Goal: Task Accomplishment & Management: Manage account settings

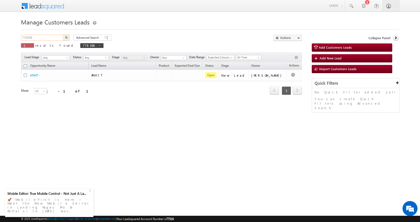
drag, startPoint x: 0, startPoint y: 0, endPoint x: 5, endPoint y: 41, distance: 41.3
click at [5, 41] on body "Menu Aman Yadav sitar a11@k serve .co.i" at bounding box center [210, 71] width 420 height 142
paste input "43"
type input "778343"
click at [63, 35] on button "button" at bounding box center [66, 38] width 7 height 6
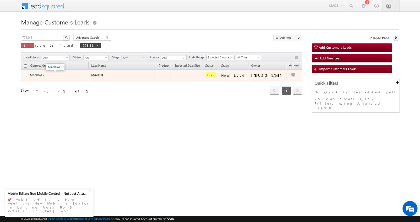
click at [35, 74] on link "MANGAL -" at bounding box center [37, 76] width 15 height 4
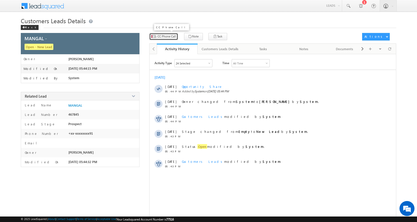
click at [166, 38] on span "CC Phone Call" at bounding box center [166, 36] width 18 height 5
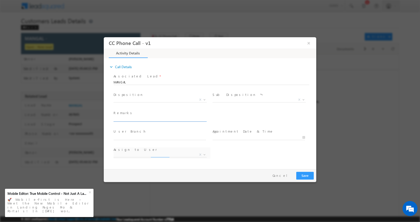
click at [132, 118] on input "text" at bounding box center [160, 119] width 93 height 5
select select "nand.kishor@sgrlimited.in"
paste input "P+C-LOAN-10 LPV-REG--AGE-45-BUSINESS-ELECTICAL SHOP-50 K-EMI-12 K-PIN CODE-2811…"
type input "P+C-LOAN-10 LPV-REG--AGE-45-BUSINESS-ELECTICAL SHOP-50 K-EMI-12 K-PIN CODE-2811…"
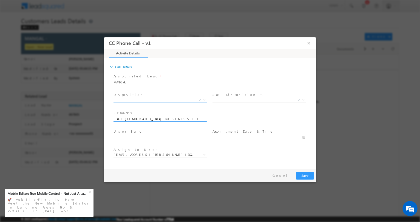
click at [204, 98] on span at bounding box center [204, 99] width 5 height 7
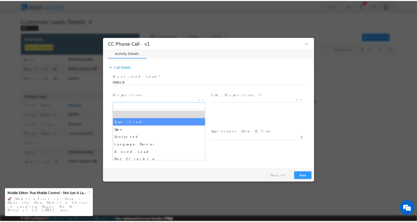
scroll to position [0, 0]
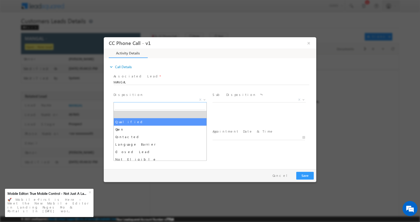
select select "Qualified"
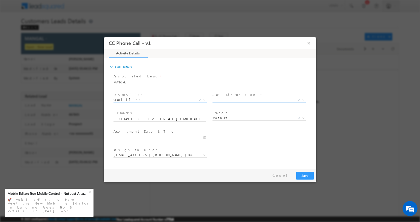
click at [302, 100] on span at bounding box center [303, 99] width 5 height 7
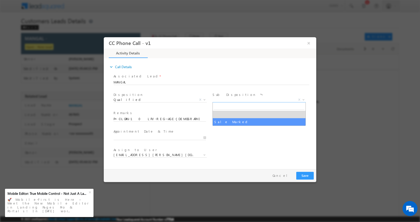
select select "Sale Marked"
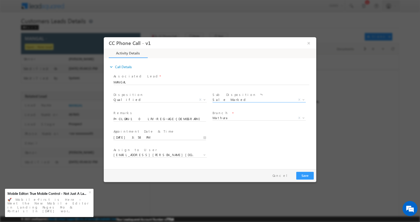
click at [204, 138] on input "08/20/2025 3:58 PM" at bounding box center [160, 137] width 93 height 5
type input "08/21/2025 2:58 PM"
type input "02"
click at [132, 132] on span at bounding box center [133, 133] width 4 height 4
type input "08/21/2025 1:58 PM"
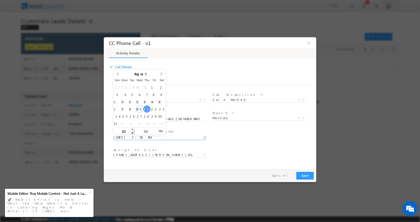
type input "01"
click at [132, 132] on span at bounding box center [133, 133] width 4 height 4
type input "08/21/2025 12:58 PM"
type input "12"
click at [132, 132] on span at bounding box center [133, 133] width 4 height 4
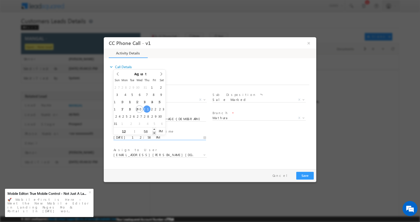
type input "08/21/2025 12:57 PM"
type input "57"
click at [154, 133] on span at bounding box center [155, 133] width 4 height 4
type input "08/21/2025 12:56 PM"
type input "56"
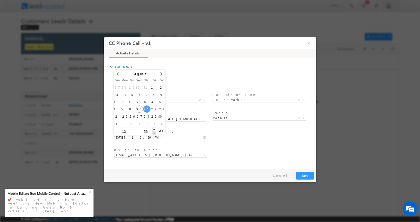
click at [154, 133] on span at bounding box center [155, 133] width 4 height 4
type input "08/21/2025 12:55 PM"
type input "55"
click at [154, 133] on span at bounding box center [155, 133] width 4 height 4
type input "08/21/2025 12:54 PM"
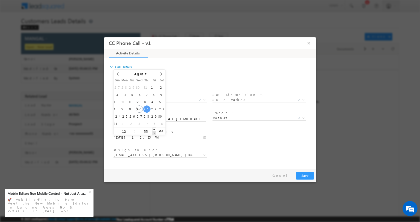
type input "54"
click at [154, 133] on span at bounding box center [155, 133] width 4 height 4
type input "08/21/2025 12:53 PM"
type input "53"
click at [154, 133] on span at bounding box center [155, 133] width 4 height 4
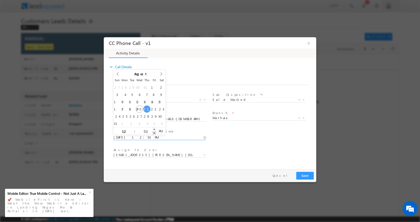
type input "08/21/2025 12:52 PM"
type input "52"
click at [154, 133] on span at bounding box center [155, 133] width 4 height 4
type input "08/21/2025 12:51 PM"
type input "51"
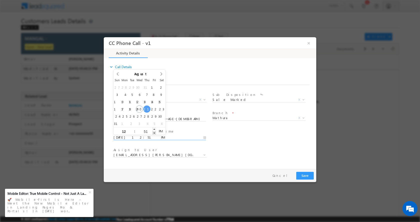
click at [154, 133] on span at bounding box center [155, 133] width 4 height 4
type input "08/21/2025 12:50 PM"
type input "50"
click at [154, 133] on span at bounding box center [155, 133] width 4 height 4
type input "08/21/2025 12:49 PM"
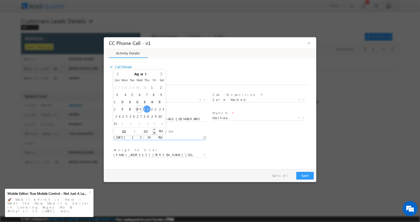
type input "49"
click at [154, 133] on span at bounding box center [155, 133] width 4 height 4
type input "08/21/2025 12:48 PM"
type input "48"
click at [154, 133] on span at bounding box center [155, 133] width 4 height 4
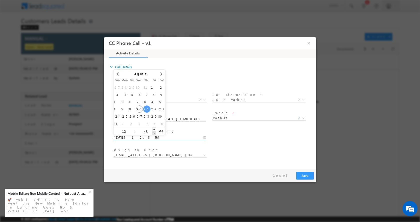
type input "08/21/2025 12:47 PM"
type input "47"
click at [154, 133] on span at bounding box center [155, 133] width 4 height 4
type input "08/21/2025 12:46 PM"
type input "46"
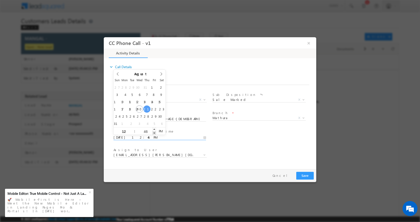
click at [154, 133] on span at bounding box center [155, 133] width 4 height 4
type input "08/21/2025 12:45 PM"
type input "45"
click at [154, 133] on span at bounding box center [155, 133] width 4 height 4
type input "08/21/2025 12:44 PM"
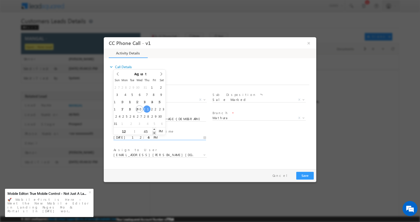
type input "44"
click at [154, 133] on span at bounding box center [155, 133] width 4 height 4
type input "08/21/2025 12:43 PM"
type input "43"
click at [154, 133] on span at bounding box center [155, 133] width 4 height 4
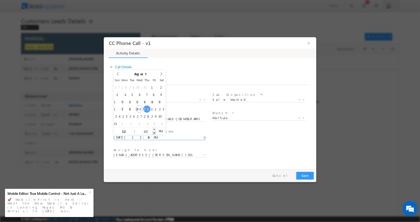
type input "08/21/2025 12:42 PM"
type input "42"
click at [154, 133] on span at bounding box center [155, 133] width 4 height 4
type input "08/21/2025 12:41 PM"
type input "41"
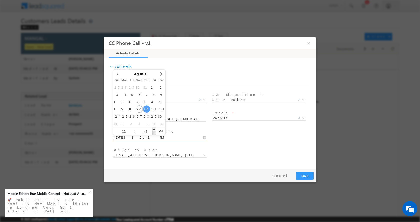
click at [154, 133] on span at bounding box center [155, 133] width 4 height 4
type input "08/21/2025 12:40 PM"
type input "40"
click at [154, 133] on span at bounding box center [155, 133] width 4 height 4
type input "08/21/2025 12:39 PM"
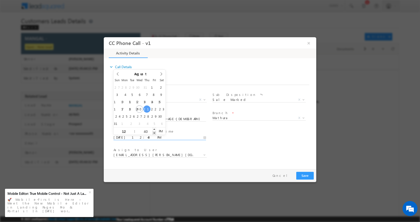
type input "39"
click at [154, 133] on span at bounding box center [155, 133] width 4 height 4
type input "08/21/2025 12:38 PM"
type input "38"
click at [154, 133] on span at bounding box center [155, 133] width 4 height 4
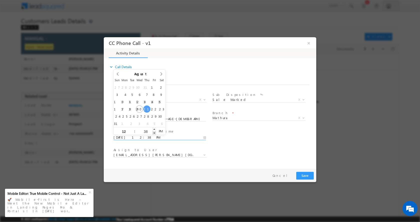
type input "08/21/2025 12:37 PM"
type input "37"
click at [154, 133] on span at bounding box center [155, 133] width 4 height 4
type input "08/21/2025 12:36 PM"
type input "36"
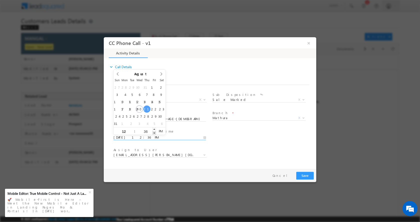
click at [154, 133] on span at bounding box center [155, 133] width 4 height 4
type input "08/21/2025 12:35 PM"
type input "35"
click at [154, 133] on span at bounding box center [155, 133] width 4 height 4
type input "08/21/2025 12:34 PM"
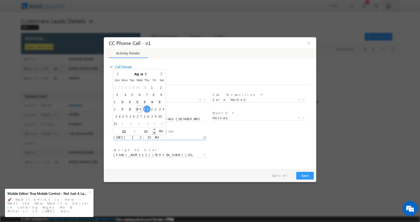
type input "34"
click at [154, 133] on span at bounding box center [155, 133] width 4 height 4
type input "08/21/2025 12:33 PM"
type input "33"
click at [154, 133] on span at bounding box center [155, 133] width 4 height 4
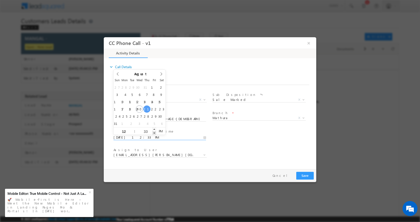
type input "08/21/2025 12:32 PM"
type input "32"
click at [154, 133] on span at bounding box center [155, 133] width 4 height 4
type input "08/21/2025 12:31 PM"
type input "31"
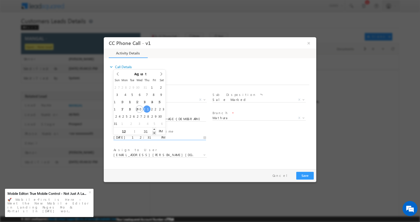
click at [154, 133] on span at bounding box center [155, 133] width 4 height 4
type input "08/21/2025 12:30 PM"
type input "30"
click at [154, 133] on span at bounding box center [155, 133] width 4 height 4
type input "08/21/2025 12:29 PM"
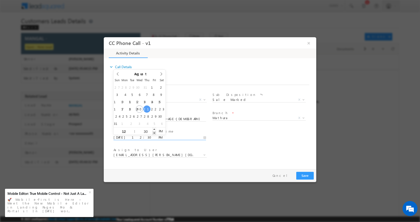
type input "29"
click at [154, 133] on span at bounding box center [155, 133] width 4 height 4
type input "08/21/2025 12:28 PM"
type input "28"
click at [154, 133] on span at bounding box center [155, 133] width 4 height 4
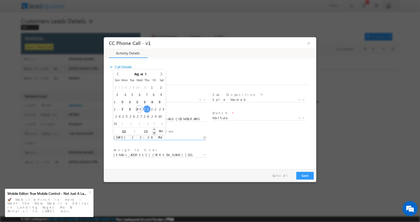
type input "08/21/2025 12:27 PM"
type input "27"
click at [154, 133] on span at bounding box center [155, 133] width 4 height 4
type input "08/21/2025 12:26 PM"
type input "26"
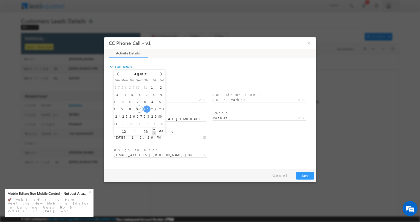
click at [154, 133] on span at bounding box center [155, 133] width 4 height 4
type input "08/21/2025 12:25 PM"
type input "25"
click at [154, 133] on span at bounding box center [155, 133] width 4 height 4
type input "08/21/2025 12:24 PM"
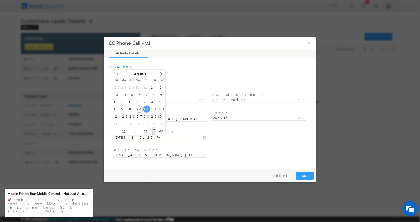
type input "24"
click at [154, 133] on span at bounding box center [155, 133] width 4 height 4
type input "08/21/2025 12:23 PM"
type input "23"
click at [154, 133] on span at bounding box center [155, 133] width 4 height 4
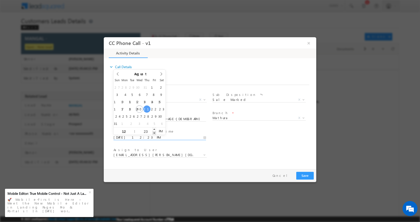
type input "08/21/2025 12:22 PM"
type input "22"
click at [154, 133] on span at bounding box center [155, 133] width 4 height 4
type input "08/21/2025 12:21 PM"
type input "21"
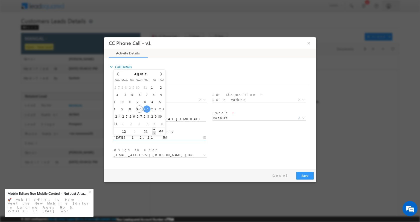
click at [154, 133] on span at bounding box center [155, 133] width 4 height 4
type input "08/21/2025 12:20 PM"
type input "20"
click at [154, 133] on span at bounding box center [155, 133] width 4 height 4
type input "08/21/2025 12:19 PM"
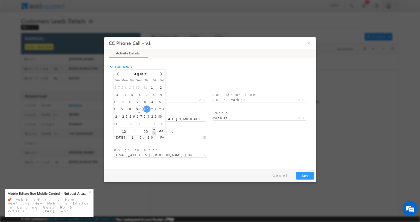
type input "19"
click at [154, 133] on span at bounding box center [155, 133] width 4 height 4
type input "08/21/2025 12:18 PM"
type input "18"
click at [154, 133] on span at bounding box center [155, 133] width 4 height 4
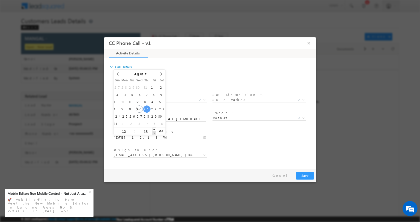
type input "08/21/2025 12:17 PM"
type input "17"
click at [154, 133] on span at bounding box center [155, 133] width 4 height 4
type input "08/21/2025 12:16 PM"
type input "16"
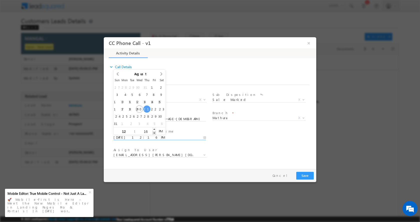
click at [154, 133] on span at bounding box center [155, 133] width 4 height 4
type input "08/21/2025 12:15 PM"
type input "15"
click at [154, 133] on span at bounding box center [155, 133] width 4 height 4
type input "08/21/2025 12:14 PM"
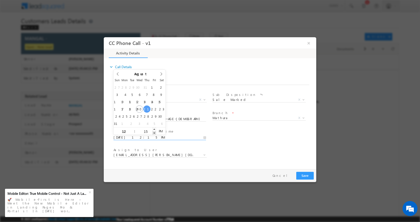
type input "14"
click at [154, 133] on span at bounding box center [155, 133] width 4 height 4
type input "08/21/2025 12:13 PM"
type input "13"
click at [154, 133] on span at bounding box center [155, 133] width 4 height 4
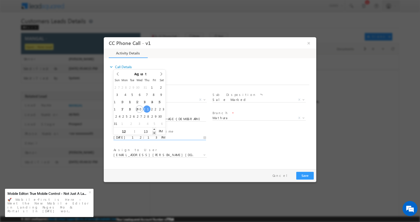
type input "08/21/2025 12:12 PM"
type input "12"
click at [154, 133] on span at bounding box center [155, 133] width 4 height 4
type input "08/21/2025 12:11 PM"
type input "11"
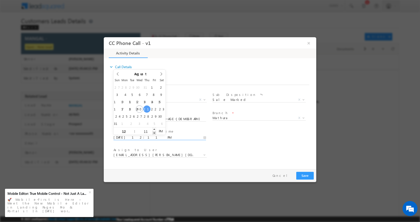
click at [154, 133] on span at bounding box center [155, 133] width 4 height 4
type input "08/21/2025 12:10 PM"
type input "10"
click at [154, 133] on span at bounding box center [155, 133] width 4 height 4
type input "08/21/2025 12:09 PM"
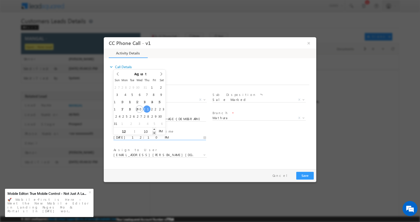
type input "09"
click at [154, 133] on span at bounding box center [155, 133] width 4 height 4
type input "08/21/2025 12:08 PM"
type input "08"
click at [154, 133] on span at bounding box center [155, 133] width 4 height 4
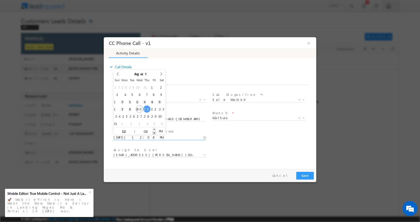
type input "08/21/2025 12:07 PM"
type input "07"
click at [154, 133] on span at bounding box center [155, 133] width 4 height 4
type input "08/21/2025 12:06 PM"
type input "06"
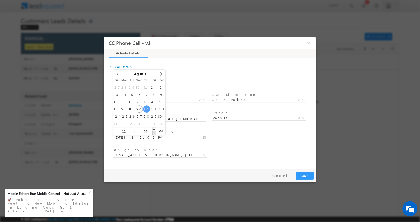
click at [154, 133] on span at bounding box center [155, 133] width 4 height 4
type input "08/21/2025 12:05 PM"
type input "05"
click at [154, 133] on span at bounding box center [155, 133] width 4 height 4
type input "08/21/2025 12:04 PM"
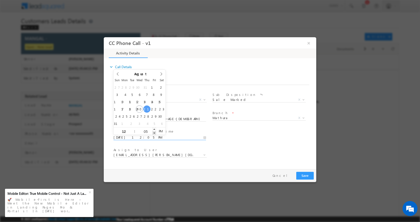
type input "04"
click at [154, 133] on span at bounding box center [155, 133] width 4 height 4
click at [308, 176] on button "Save" at bounding box center [306, 176] width 18 height 8
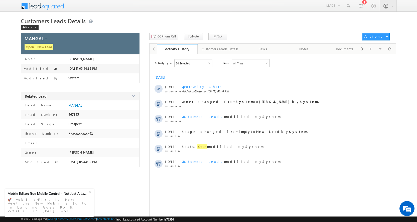
click at [29, 24] on span "Customers Leads Details" at bounding box center [53, 21] width 65 height 8
click at [29, 26] on div "Back" at bounding box center [30, 27] width 18 height 5
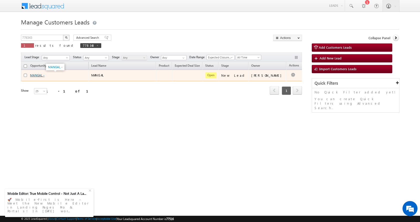
click at [36, 76] on link "MANGAL -" at bounding box center [37, 76] width 15 height 4
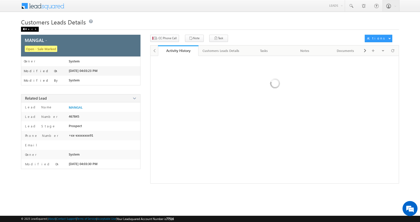
click at [25, 29] on span at bounding box center [24, 29] width 3 height 3
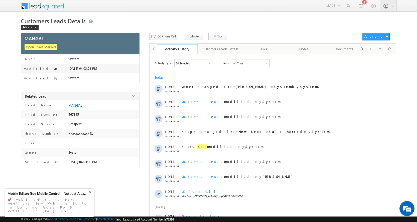
click at [90, 196] on div "+" at bounding box center [90, 192] width 9 height 9
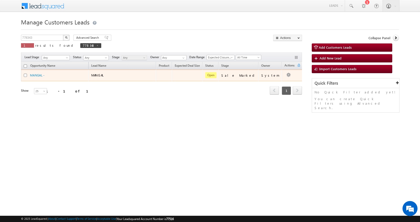
click at [290, 75] on td "Edit Change Owner Change Stage Add Activity Add Task Delete" at bounding box center [292, 76] width 21 height 12
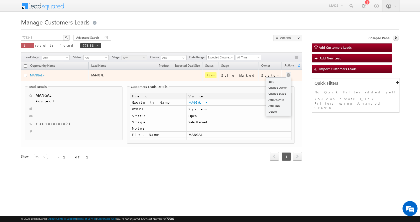
click at [287, 76] on button "button" at bounding box center [288, 75] width 5 height 5
click at [286, 75] on button "button" at bounding box center [288, 75] width 5 height 5
click at [281, 80] on link "Edit" at bounding box center [278, 82] width 25 height 6
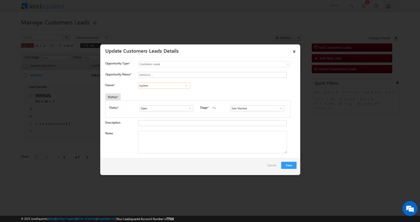
click at [152, 84] on input "System" at bounding box center [164, 86] width 52 height 6
paste input "santosh.kumar2@sgrlimited.in"
click at [174, 96] on span "santosh.kumar2@sgrlimited.in" at bounding box center [162, 96] width 45 height 4
type input "[PERSON_NAME]"
click at [171, 137] on textarea "Notes" at bounding box center [212, 142] width 149 height 23
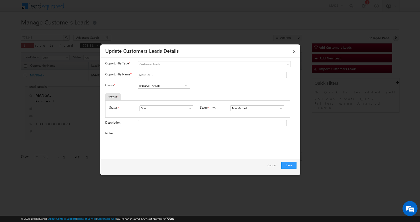
paste textarea "MANGAL-9760220891-P+C-LOAN-10 LPV-REG--AGE-45-BUSINESS-ELECTICAL SHOP-50 K-EMI-…"
type textarea "MANGAL-9760220891-P+C-LOAN-10 LPV-REG--AGE-45-BUSINESS-ELECTICAL SHOP-50 K-EMI-…"
click at [292, 165] on button "Save" at bounding box center [289, 165] width 15 height 7
